Goal: Task Accomplishment & Management: Use online tool/utility

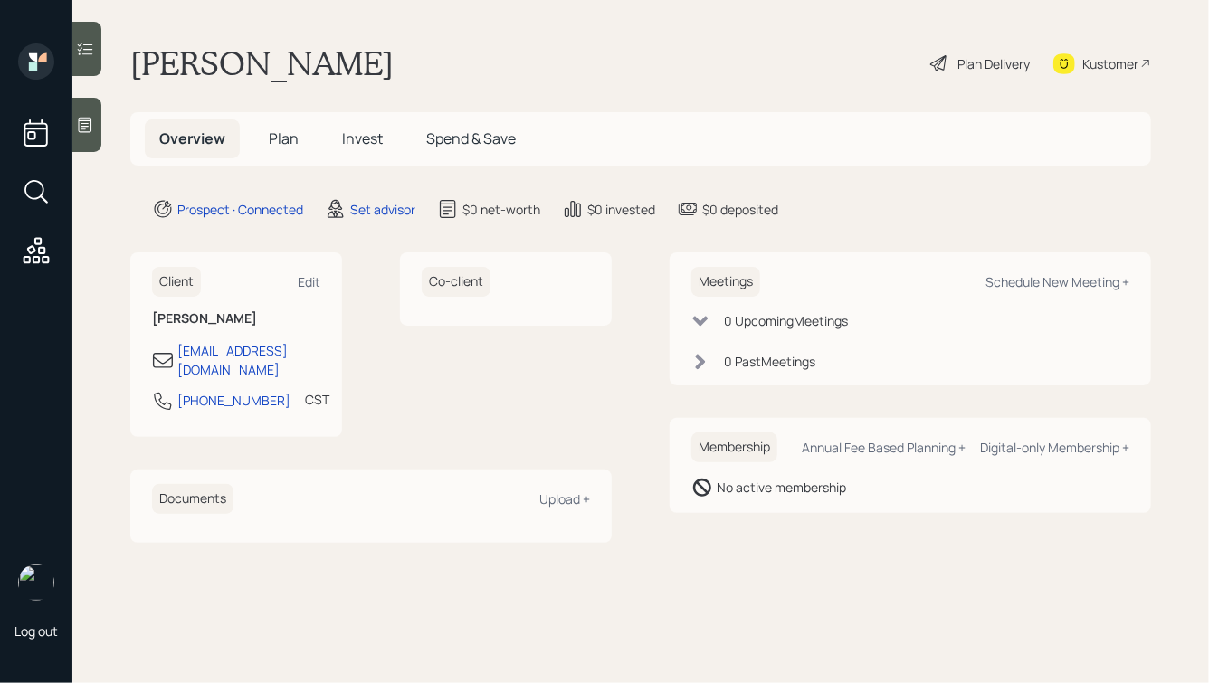
click at [86, 114] on div at bounding box center [86, 125] width 29 height 54
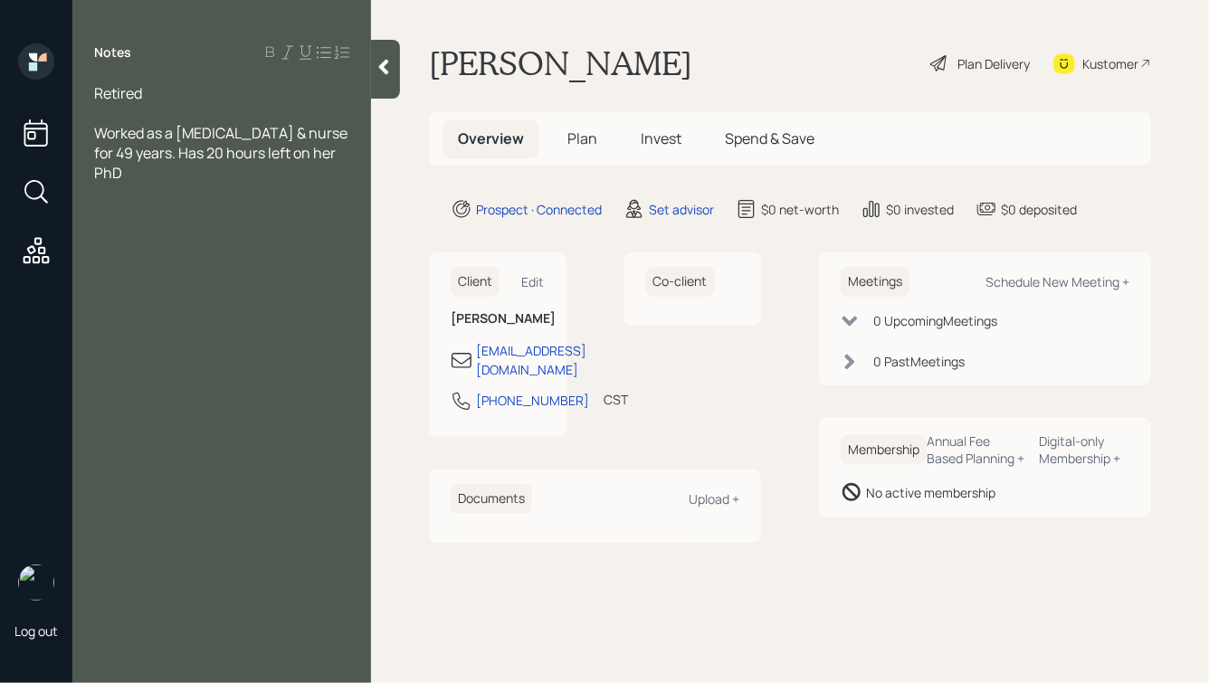
click at [180, 94] on div "Retired" at bounding box center [221, 93] width 255 height 20
click at [347, 172] on div "Worked as a [MEDICAL_DATA] & nurse for 49 years. Has 20 hours left on her PhD" at bounding box center [221, 173] width 255 height 60
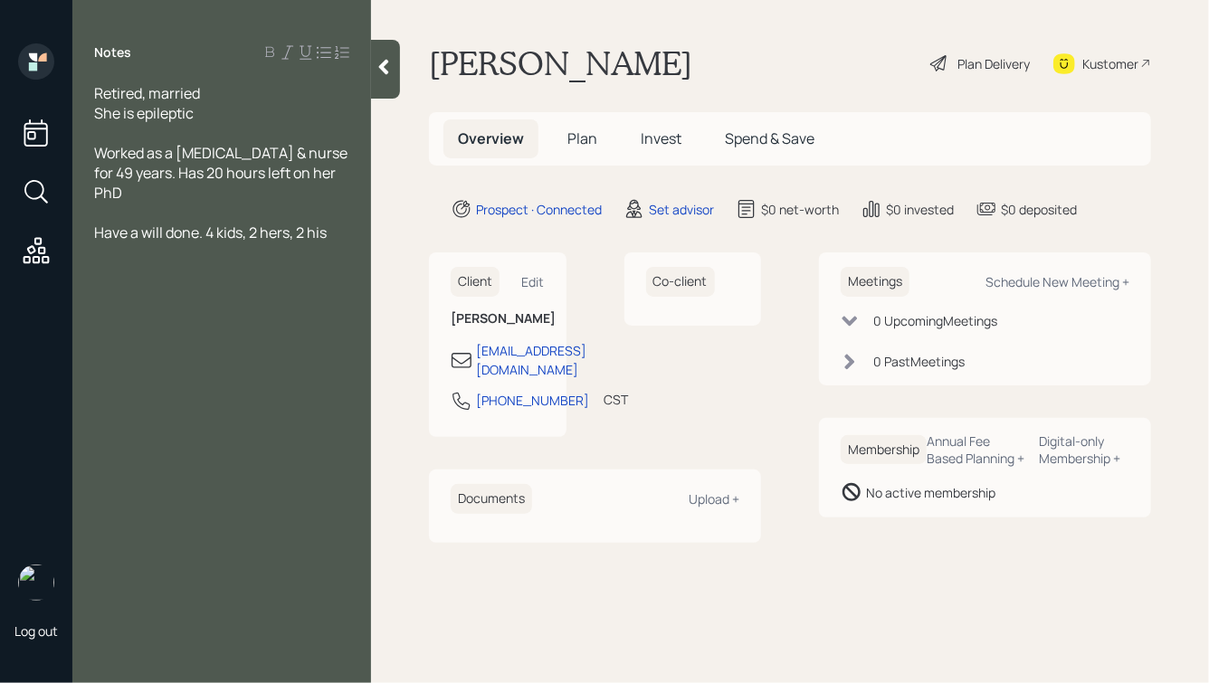
click at [349, 176] on div "Worked as a [MEDICAL_DATA] & nurse for 49 years. Has 20 hours left on her PhD" at bounding box center [221, 173] width 255 height 60
click at [387, 70] on icon at bounding box center [384, 67] width 10 height 15
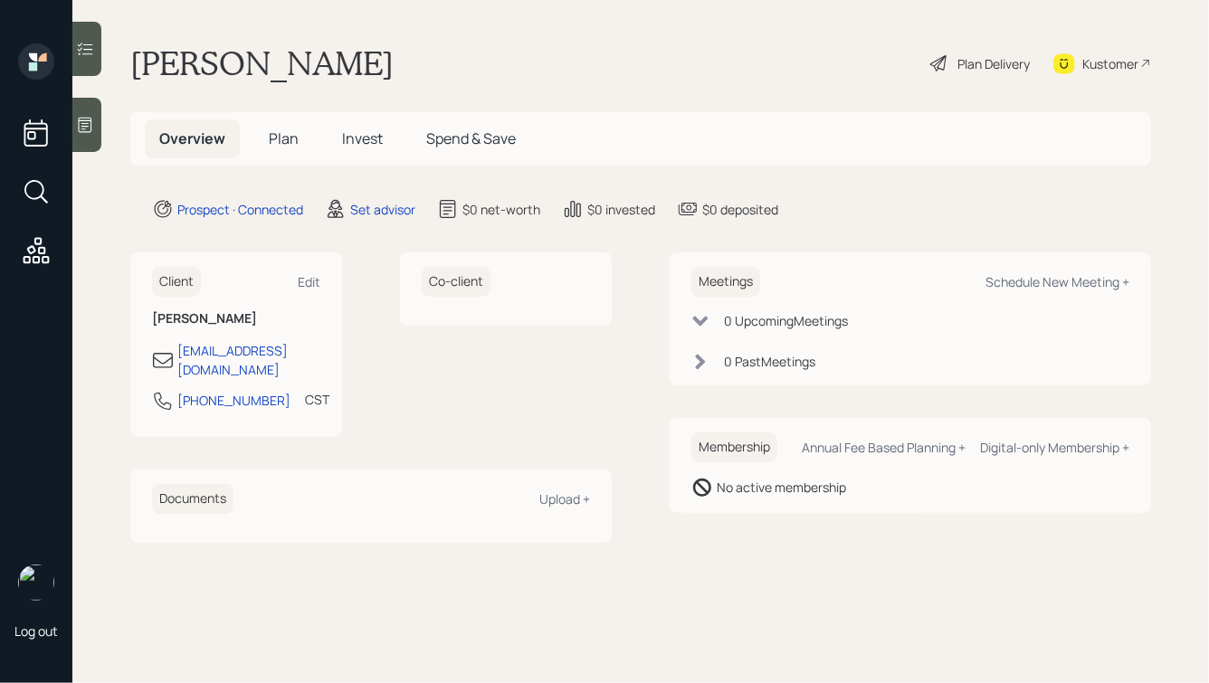
click at [88, 130] on icon at bounding box center [85, 125] width 18 height 18
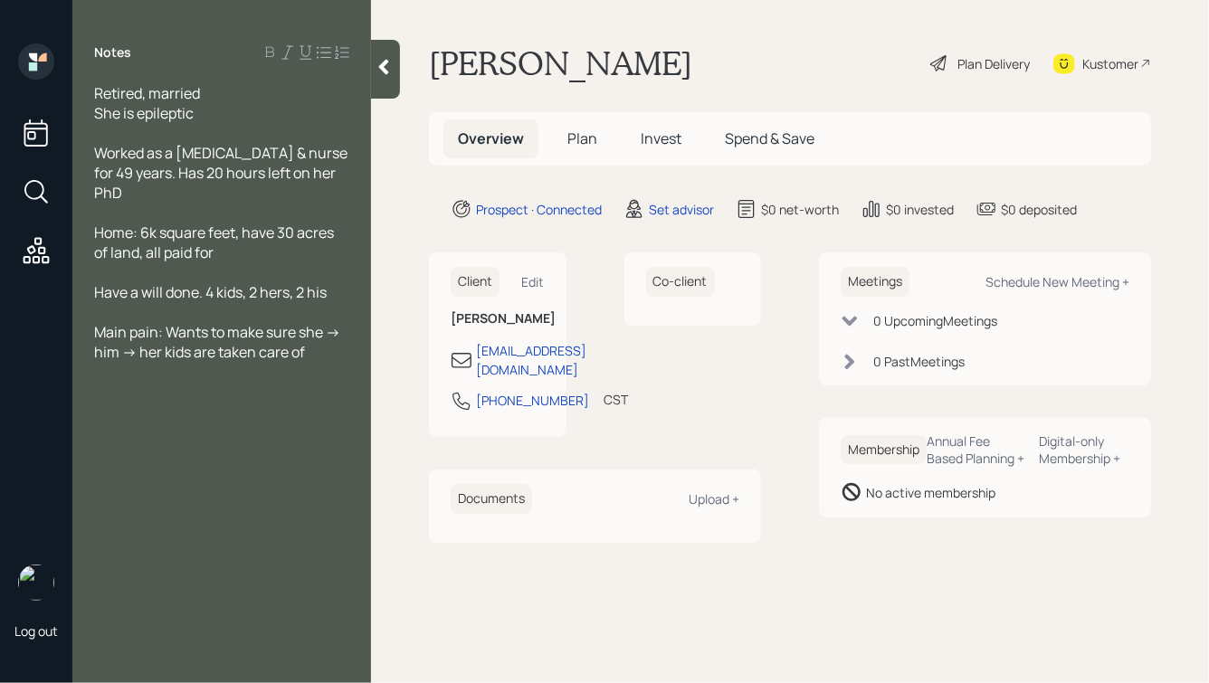
click at [228, 234] on div "Home: 6k square feet, have 30 acres of land, all paid for" at bounding box center [221, 243] width 255 height 40
